Goal: Navigation & Orientation: Find specific page/section

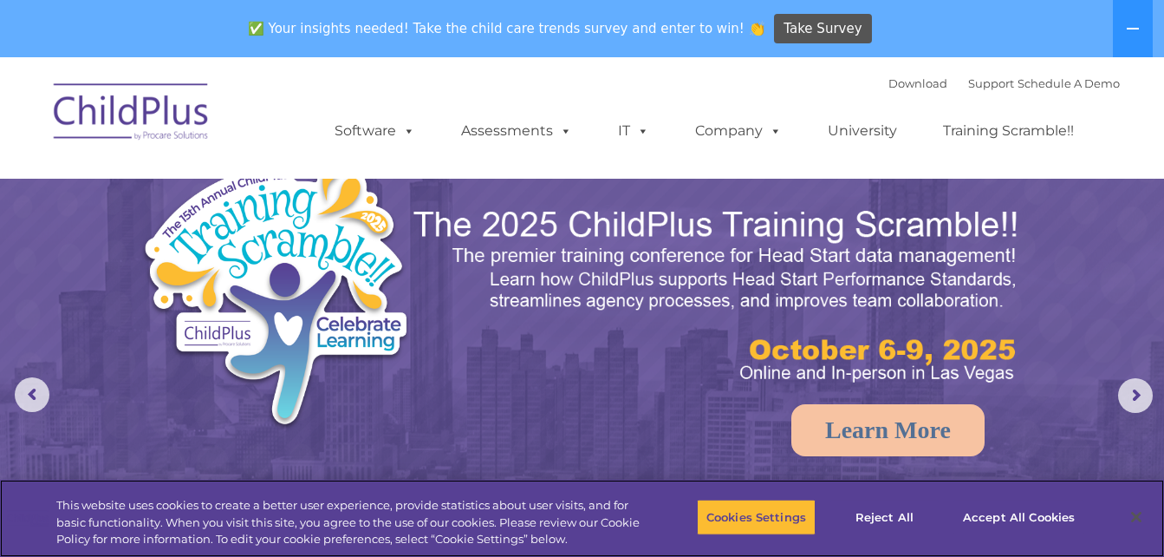
select select "MEDIUM"
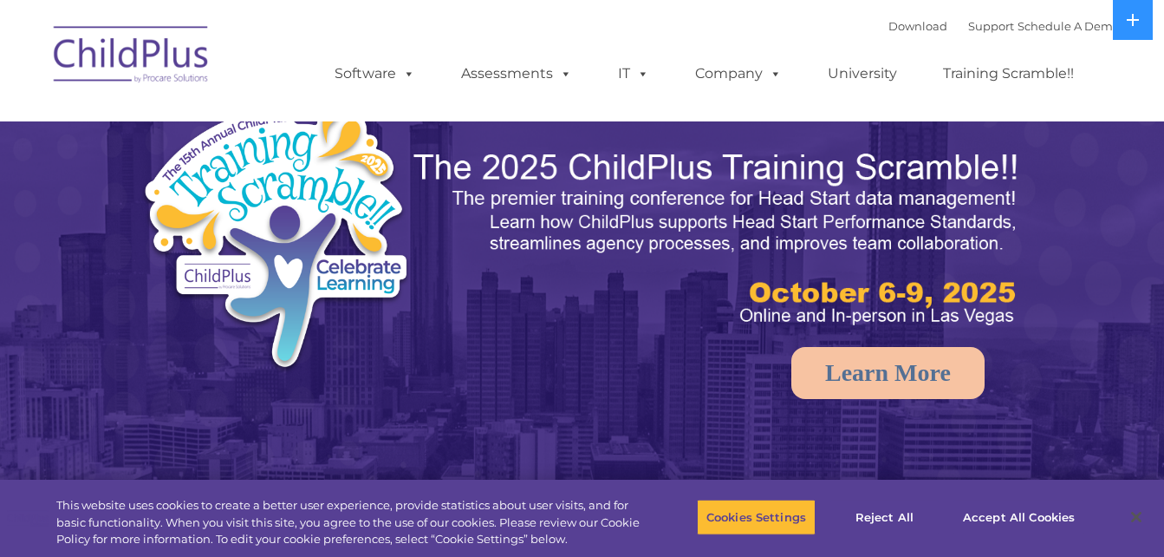
select select "MEDIUM"
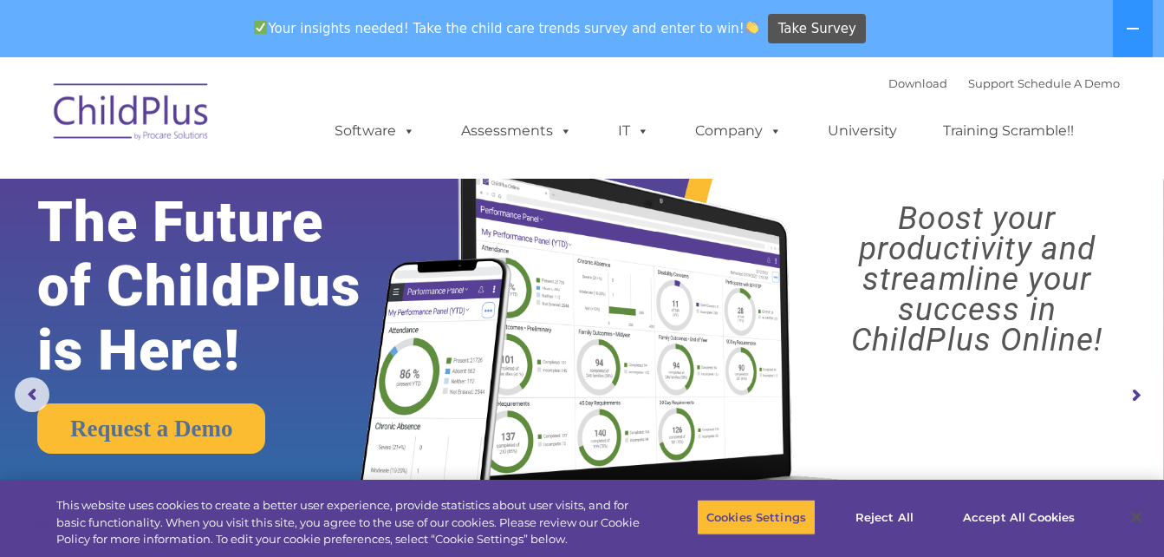
drag, startPoint x: 1130, startPoint y: 396, endPoint x: 472, endPoint y: 94, distance: 724.2
click at [472, 94] on div "Download Support | Schedule A Demo  MENU MENU Software ChildPlus: The original…" at bounding box center [710, 117] width 820 height 95
click at [1143, 35] on button at bounding box center [1133, 28] width 40 height 57
